Goal: Information Seeking & Learning: Find specific fact

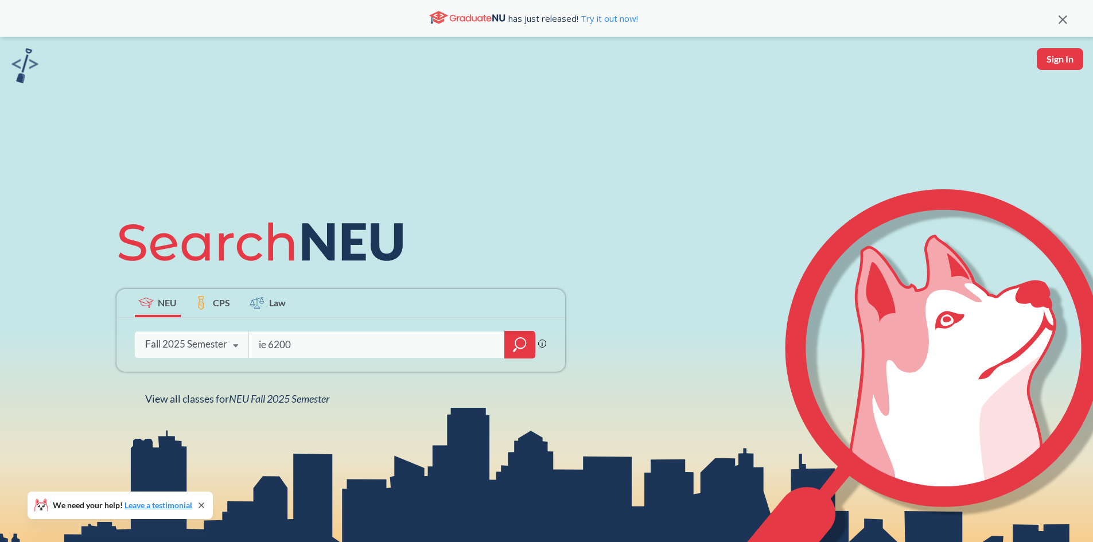
type input "ie 6200"
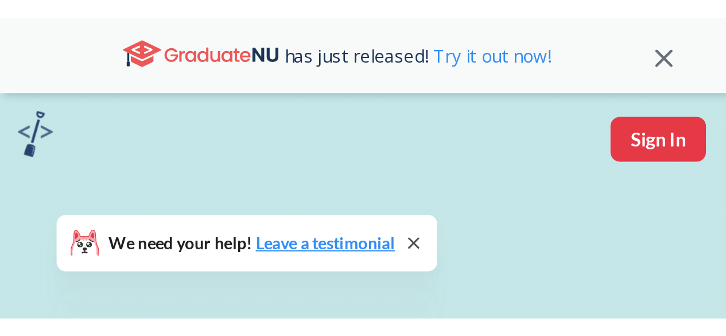
scroll to position [177, 0]
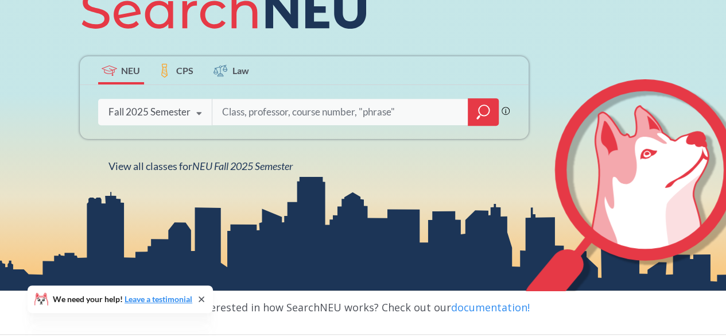
click at [269, 111] on input "search" at bounding box center [340, 112] width 239 height 24
type input "INNO 6200"
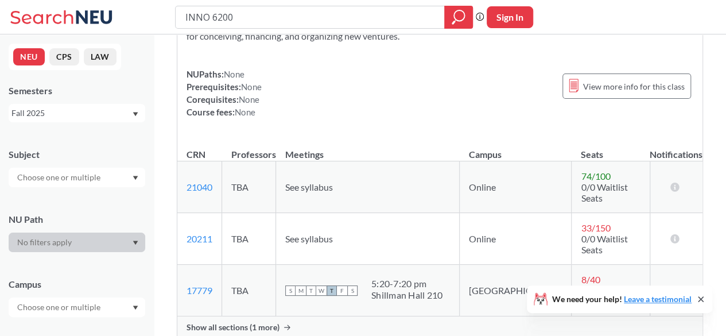
scroll to position [115, 0]
click at [190, 146] on link "21040" at bounding box center [199, 186] width 26 height 11
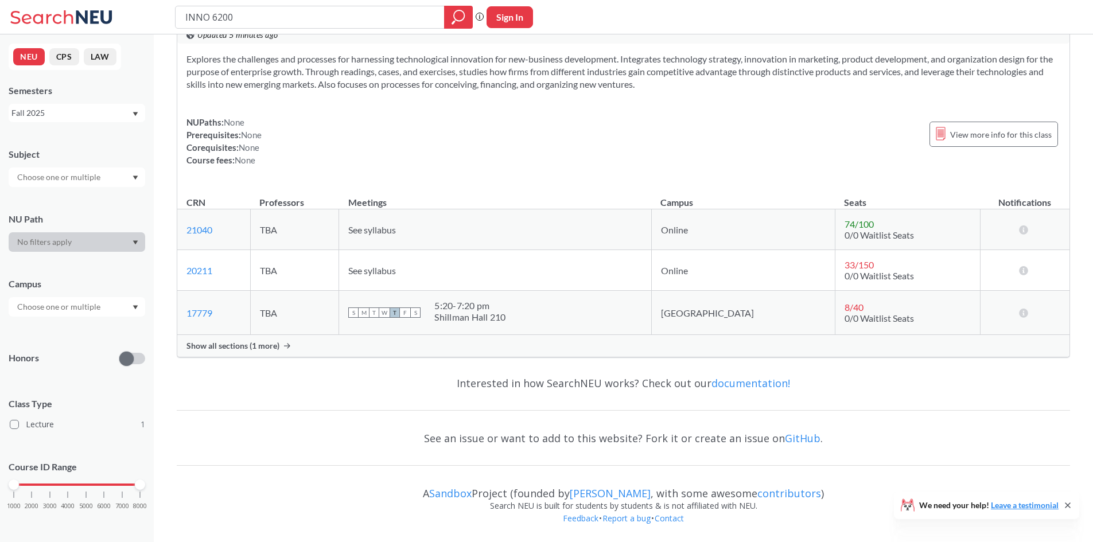
scroll to position [0, 0]
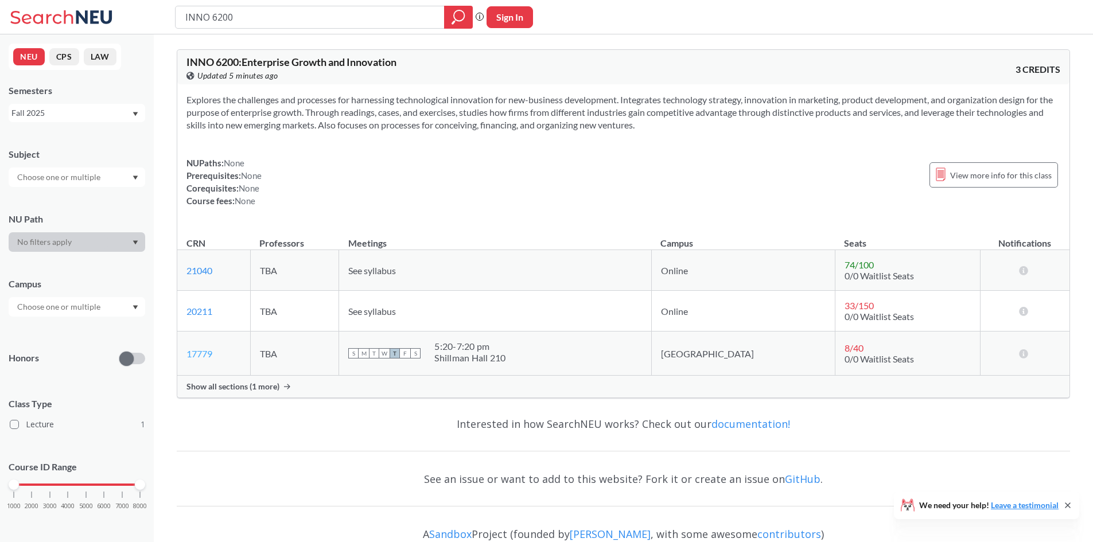
click at [196, 146] on link "17779" at bounding box center [199, 353] width 26 height 11
